Goal: Task Accomplishment & Management: Use online tool/utility

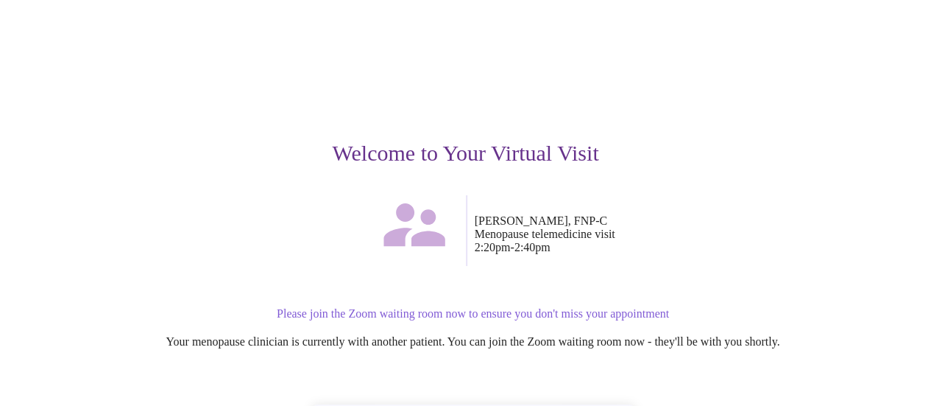
scroll to position [221, 0]
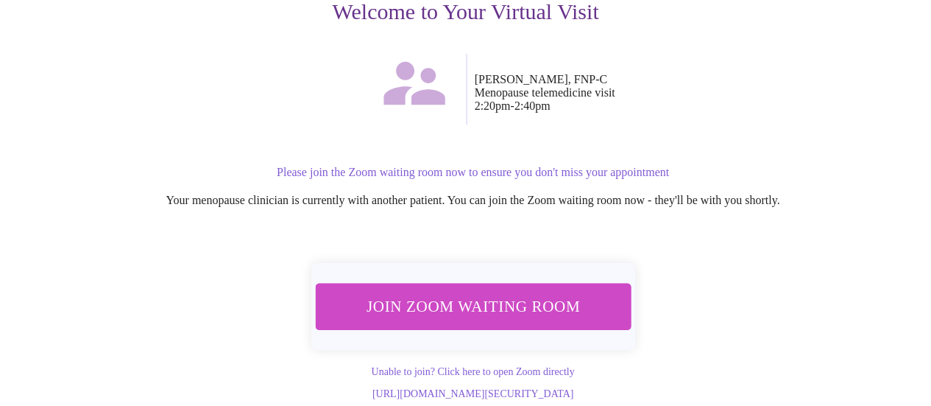
click at [522, 295] on span "Join Zoom Waiting Room" at bounding box center [472, 305] width 277 height 27
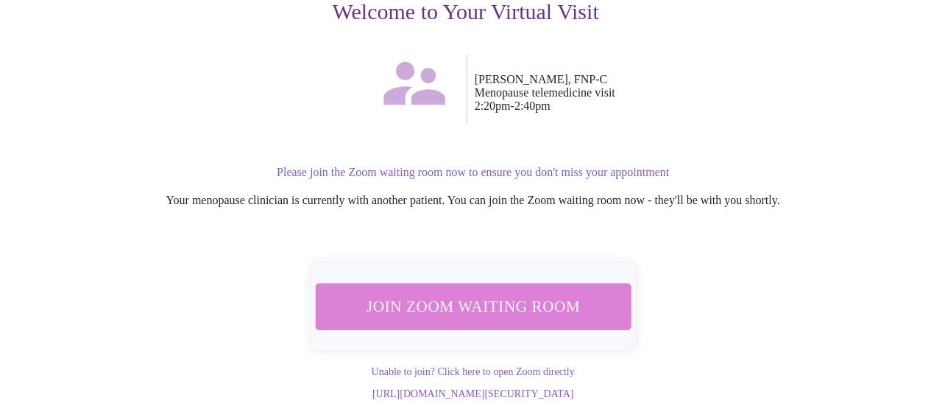
click at [496, 305] on span "Join Zoom Waiting Room" at bounding box center [472, 305] width 277 height 27
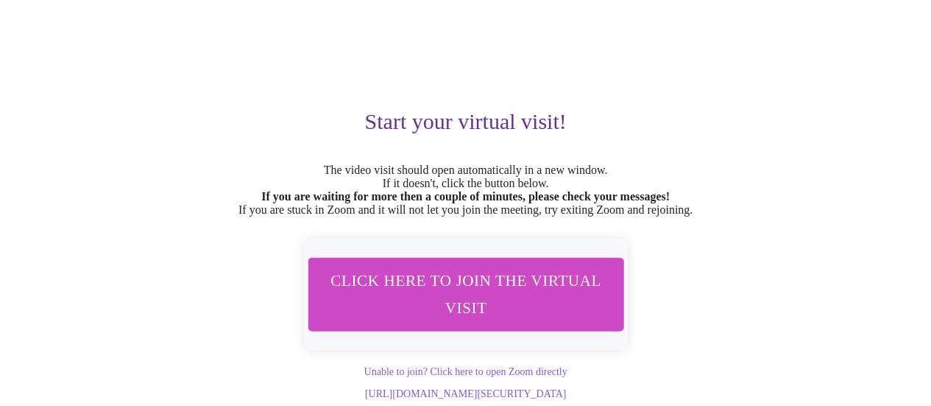
scroll to position [15, 0]
